Goal: Find specific page/section: Find specific page/section

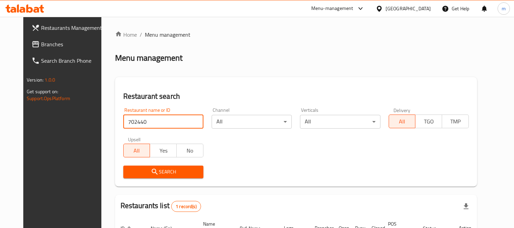
scroll to position [72, 0]
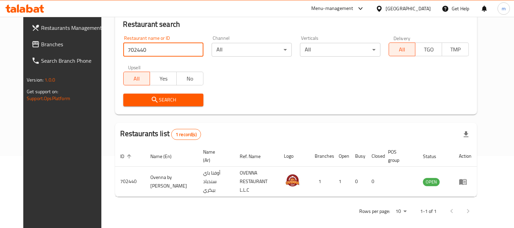
click at [412, 8] on div "[GEOGRAPHIC_DATA]" at bounding box center [408, 9] width 45 height 8
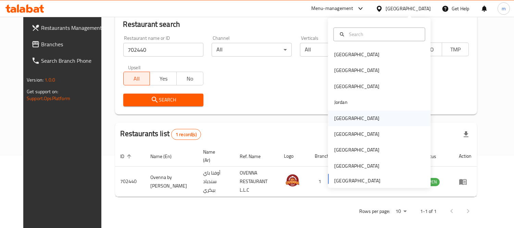
click at [339, 119] on div "[GEOGRAPHIC_DATA]" at bounding box center [356, 118] width 45 height 8
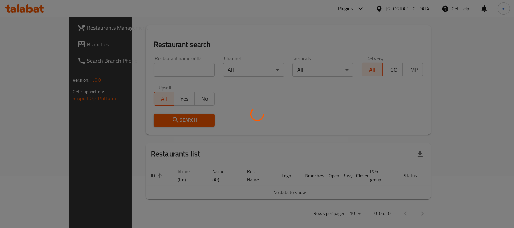
scroll to position [72, 0]
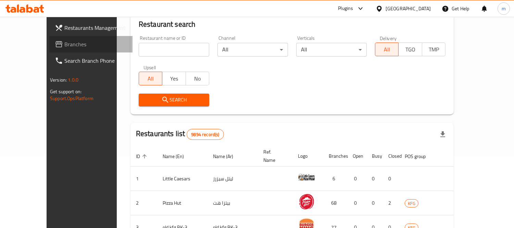
click at [64, 45] on span "Branches" at bounding box center [95, 44] width 63 height 8
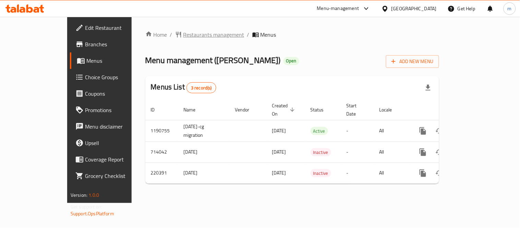
click at [183, 34] on span "Restaurants management" at bounding box center [213, 34] width 61 height 8
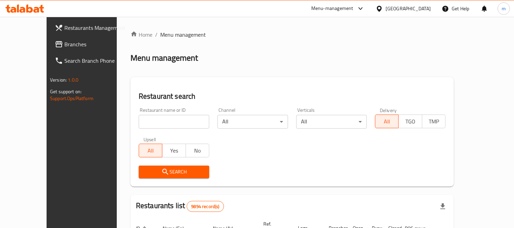
click at [146, 119] on input "search" at bounding box center [174, 122] width 71 height 14
paste input "625185"
type input "625185"
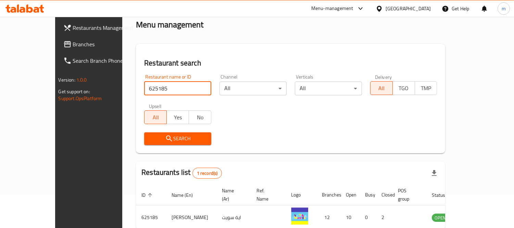
scroll to position [64, 0]
